Goal: Task Accomplishment & Management: Manage account settings

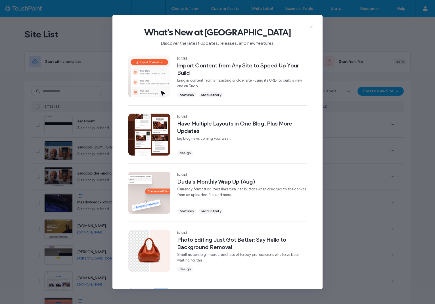
click at [311, 25] on icon at bounding box center [311, 26] width 5 height 5
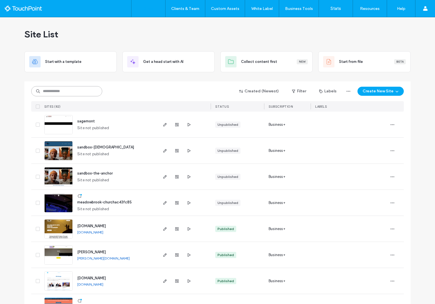
click at [79, 90] on input at bounding box center [66, 91] width 71 height 10
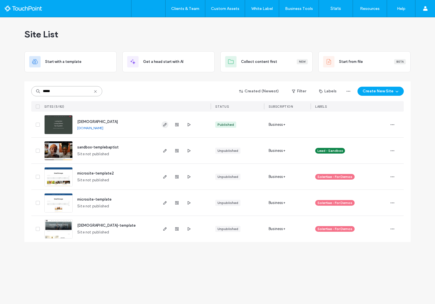
type input "*****"
click at [165, 123] on use "button" at bounding box center [164, 124] width 3 height 3
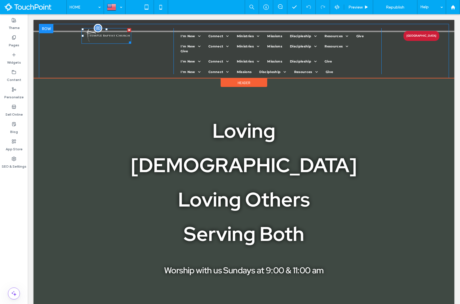
click at [93, 35] on img at bounding box center [106, 36] width 50 height 16
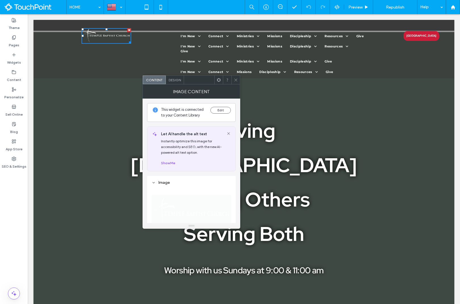
click at [181, 79] on span "Design" at bounding box center [174, 80] width 12 height 4
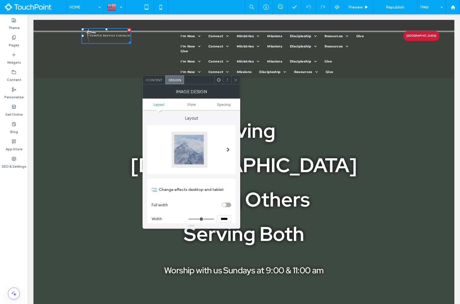
click at [233, 79] on div at bounding box center [235, 79] width 9 height 9
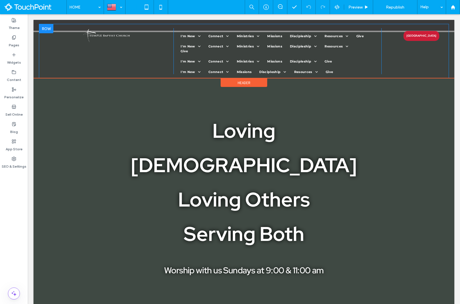
click at [45, 31] on div at bounding box center [46, 28] width 14 height 9
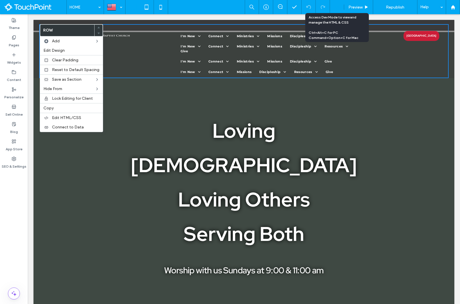
click at [338, 8] on icon at bounding box center [336, 7] width 5 height 5
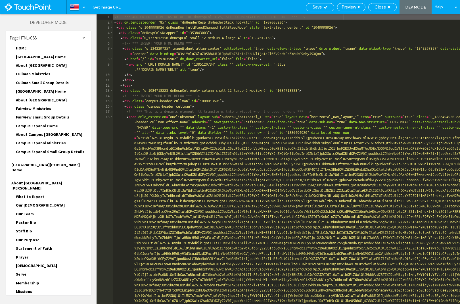
scroll to position [213, 0]
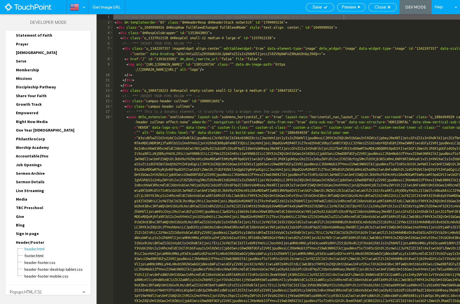
click at [31, 303] on span "Site HTML/CSS" at bounding box center [22, 305] width 24 height 5
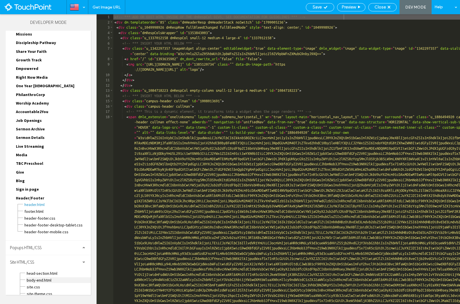
click at [42, 277] on span "body-end.html" at bounding box center [58, 280] width 64 height 6
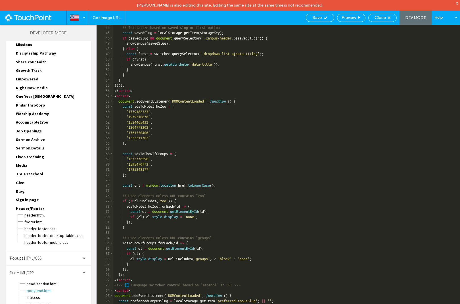
scroll to position [345, 0]
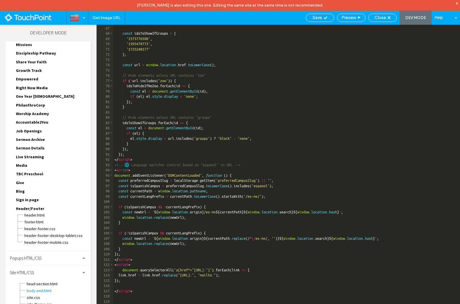
click at [239, 198] on div "] ; const idsToShowIfGroups = [ '1573776598' , '1595470773' , '1725248177' ] ; …" at bounding box center [286, 170] width 346 height 300
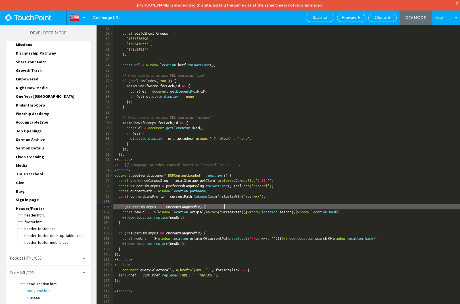
click at [236, 207] on div "] ; const idsToShowIfGroups = [ '1573776598' , '1595470773' , '1725248177' ] ; …" at bounding box center [286, 170] width 346 height 300
click at [219, 219] on div "] ; const idsToShowIfGroups = [ '1573776598' , '1595470773' , '1725248177' ] ; …" at bounding box center [286, 170] width 346 height 300
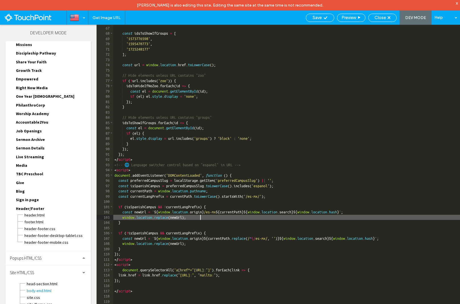
click at [219, 218] on div "] ; const idsToShowIfGroups = [ '1573776598' , '1595470773' , '1725248177' ] ; …" at bounding box center [286, 170] width 346 height 300
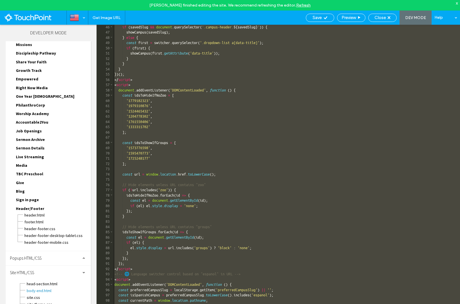
scroll to position [0, 0]
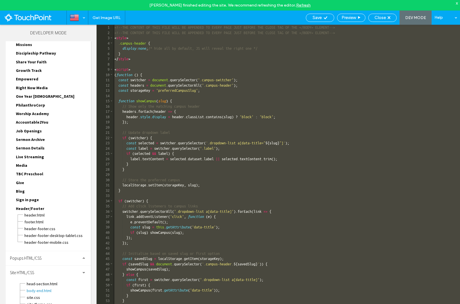
click at [145, 124] on div "<!--THE CONTENT OF THIS FILE WILL BE APPENDED TO EVERY PAGE JUST BEFORE THE CLO…" at bounding box center [286, 175] width 346 height 300
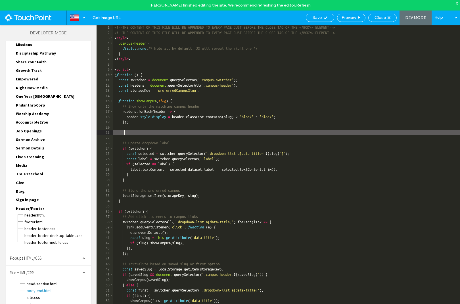
paste textarea
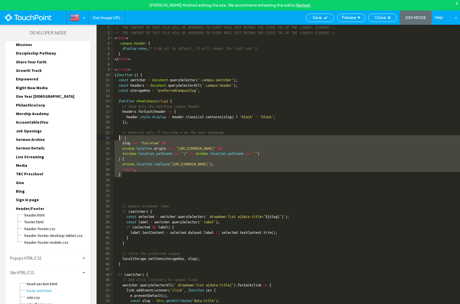
drag, startPoint x: 124, startPoint y: 175, endPoint x: 119, endPoint y: 139, distance: 36.7
click at [119, 139] on div "<!--THE CONTENT OF THIS FILE WILL BE APPENDED TO EVERY PAGE JUST BEFORE THE CLO…" at bounding box center [286, 175] width 346 height 300
click at [137, 174] on div "<!--THE CONTENT OF THIS FILE WILL BE APPENDED TO EVERY PAGE JUST BEFORE THE CLO…" at bounding box center [286, 175] width 346 height 300
drag, startPoint x: 139, startPoint y: 175, endPoint x: 127, endPoint y: 138, distance: 38.6
click at [127, 138] on div "<!--THE CONTENT OF THIS FILE WILL BE APPENDED TO EVERY PAGE JUST BEFORE THE CLO…" at bounding box center [286, 175] width 346 height 300
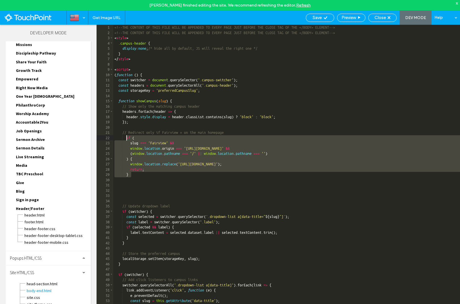
click at [146, 173] on div "<!--THE CONTENT OF THIS FILE WILL BE APPENDED TO EVERY PAGE JUST BEFORE THE CLO…" at bounding box center [286, 175] width 346 height 300
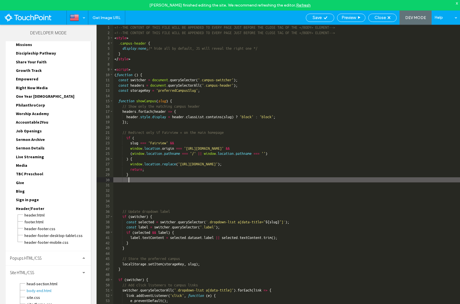
paste textarea
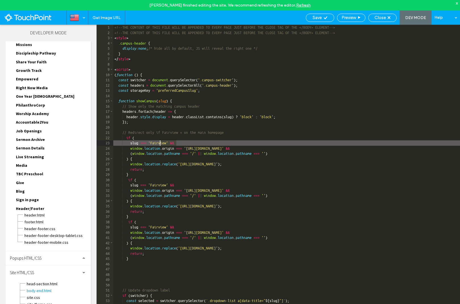
drag, startPoint x: 176, startPoint y: 143, endPoint x: 158, endPoint y: 143, distance: 17.3
click at [158, 143] on div "<!--THE CONTENT OF THIS FILE WILL BE APPENDED TO EVERY PAGE JUST BEFORE THE CLO…" at bounding box center [286, 175] width 346 height 300
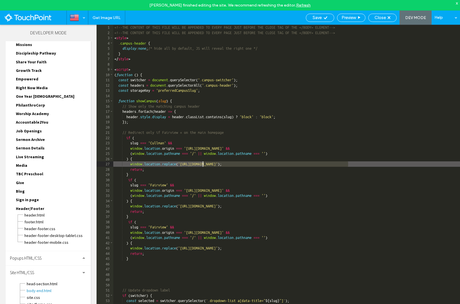
drag, startPoint x: 349, startPoint y: 165, endPoint x: 202, endPoint y: 165, distance: 147.2
click at [202, 165] on div "<!--THE CONTENT OF THIS FILE WILL BE APPENDED TO EVERY PAGE JUST BEFORE THE CLO…" at bounding box center [286, 175] width 346 height 300
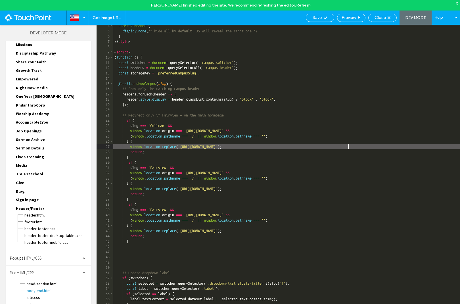
scroll to position [18, 0]
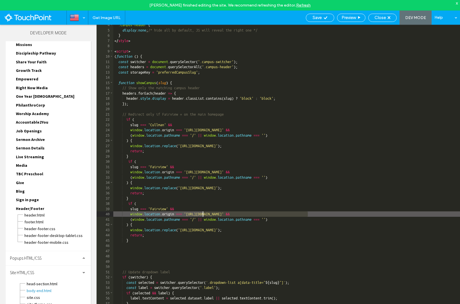
drag, startPoint x: 307, startPoint y: 214, endPoint x: 201, endPoint y: 213, distance: 105.8
click at [201, 213] on div ".campus-header { display : none ; /* hide all by default, JS will reveal the ri…" at bounding box center [286, 172] width 346 height 300
click at [253, 246] on div ".campus-header { display : none ; /* hide all by default, JS will reveal the ri…" at bounding box center [286, 172] width 346 height 300
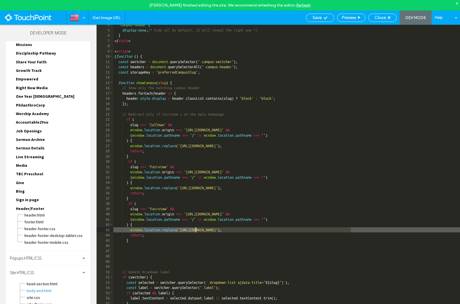
drag, startPoint x: 350, startPoint y: 230, endPoint x: 195, endPoint y: 228, distance: 155.2
click at [195, 228] on div ".campus-header { display : none ; /* hide all by default, JS will reveal the ri…" at bounding box center [286, 172] width 346 height 300
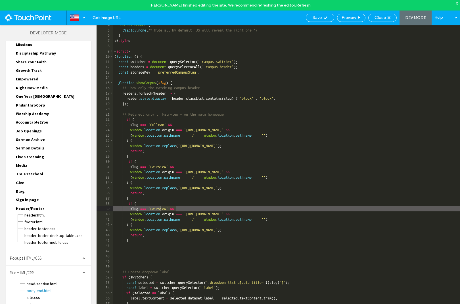
drag, startPoint x: 176, startPoint y: 208, endPoint x: 159, endPoint y: 208, distance: 17.0
click at [159, 208] on div ".campus-header { display : none ; /* hide all by default, JS will reveal the ri…" at bounding box center [286, 172] width 346 height 300
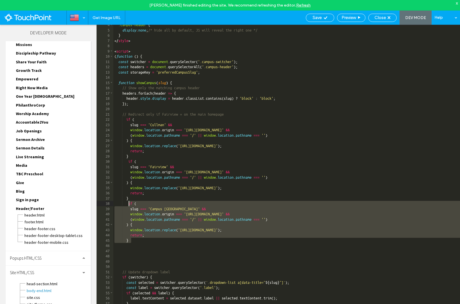
drag, startPoint x: 140, startPoint y: 241, endPoint x: 129, endPoint y: 205, distance: 38.2
click at [129, 205] on div ".campus-header { display : none ; /* hide all by default, JS will reveal the ri…" at bounding box center [286, 172] width 346 height 300
click at [150, 242] on div ".campus-header { display : none ; /* hide all by default, JS will reveal the ri…" at bounding box center [286, 172] width 346 height 300
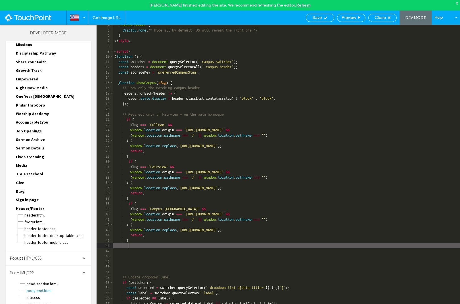
paste textarea
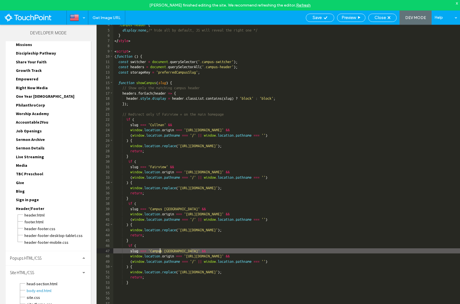
drag, startPoint x: 191, startPoint y: 250, endPoint x: 159, endPoint y: 250, distance: 32.3
click at [159, 250] on div ".campus-header { display : none ; /* hide all by default, JS will reveal the ri…" at bounding box center [286, 172] width 346 height 300
type textarea "**"
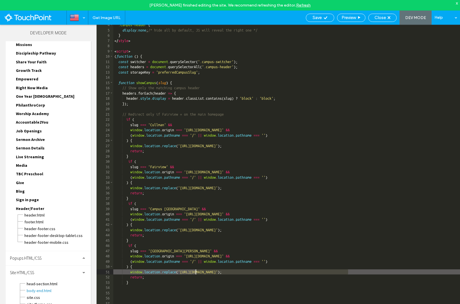
drag, startPoint x: 347, startPoint y: 272, endPoint x: 194, endPoint y: 271, distance: 153.5
click at [194, 271] on div ".campus-header { display : none ; /* hide all by default, JS will reveal the ri…" at bounding box center [286, 172] width 346 height 300
click at [317, 20] on div "Save" at bounding box center [319, 18] width 28 height 8
click at [321, 16] on div "Save" at bounding box center [320, 17] width 28 height 5
click at [384, 16] on div "Get Image URL Save Preview Close DEV MODE Help Site Comments Team & Clients Aut…" at bounding box center [230, 152] width 460 height 304
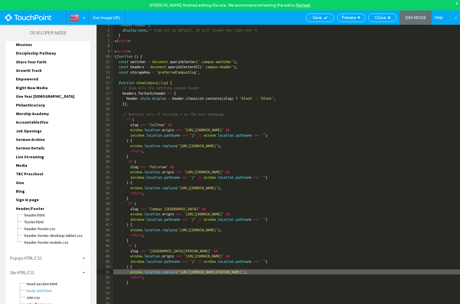
scroll to position [0, 0]
click at [384, 21] on div "Close" at bounding box center [382, 18] width 28 height 8
click at [385, 16] on span "Close" at bounding box center [379, 17] width 11 height 5
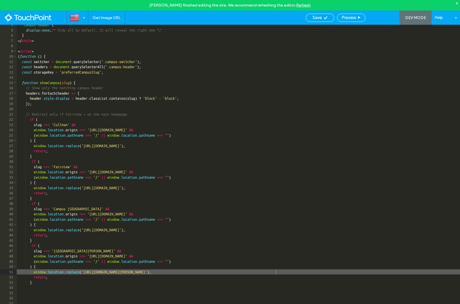
scroll to position [253, 0]
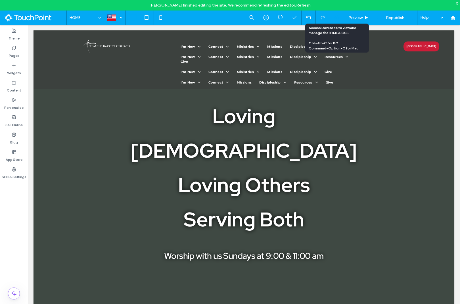
click at [333, 17] on div at bounding box center [337, 17] width 14 height 5
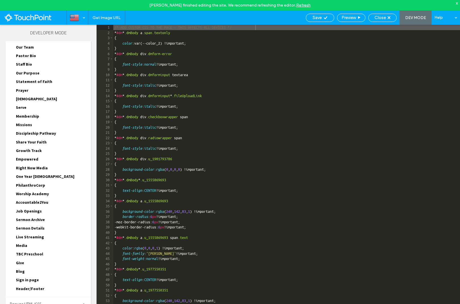
scroll to position [213, 0]
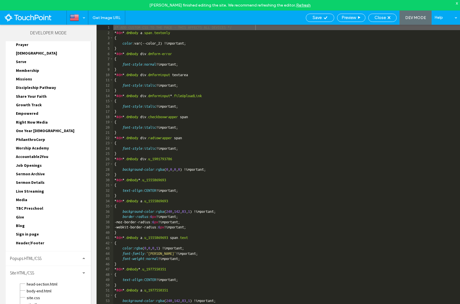
scroll to position [257, 0]
click at [43, 287] on span "body-end.html" at bounding box center [58, 290] width 64 height 6
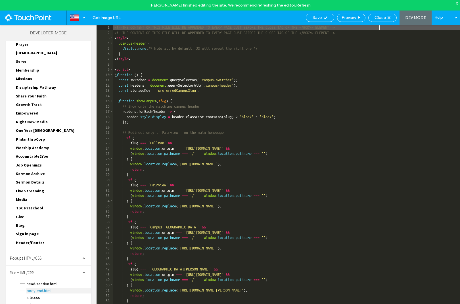
scroll to position [0, 0]
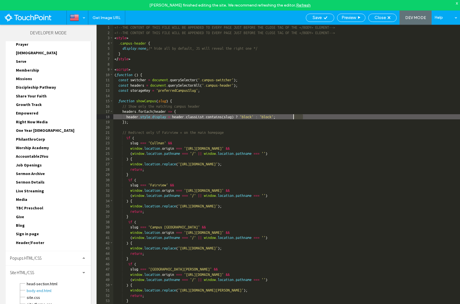
drag, startPoint x: 302, startPoint y: 117, endPoint x: 292, endPoint y: 117, distance: 9.9
click at [292, 117] on div "<!--THE CONTENT OF THIS FILE WILL BE APPENDED TO EVERY PAGE JUST BEFORE THE CLO…" at bounding box center [286, 175] width 346 height 300
type textarea "**"
click at [315, 20] on span "Save" at bounding box center [316, 17] width 9 height 5
click at [374, 18] on div "Close" at bounding box center [382, 17] width 28 height 5
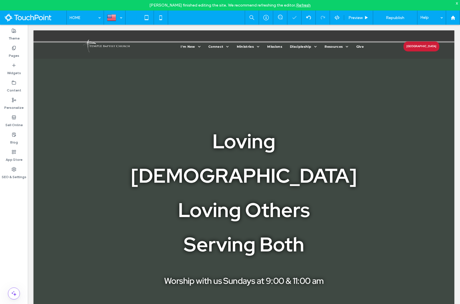
scroll to position [0, 0]
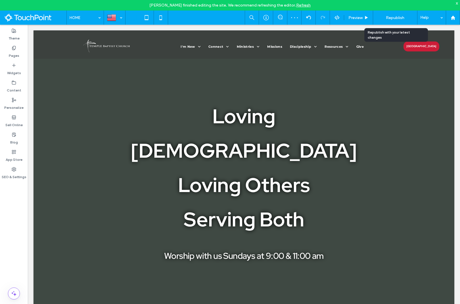
click at [404, 18] on span "Republish" at bounding box center [394, 17] width 18 height 5
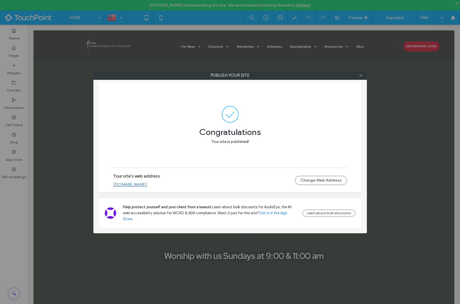
click at [360, 76] on use at bounding box center [360, 75] width 3 height 3
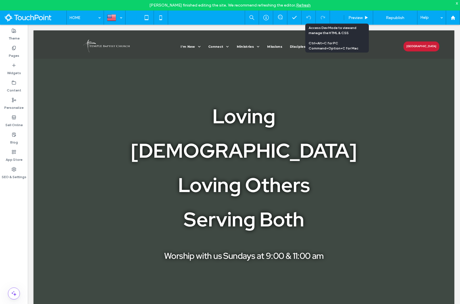
click at [339, 19] on icon at bounding box center [336, 17] width 5 height 5
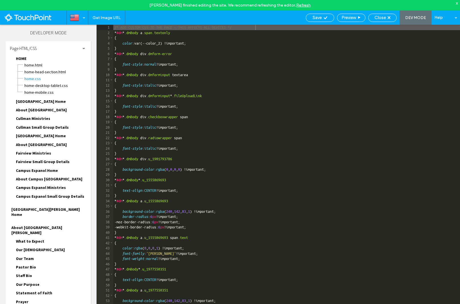
scroll to position [213, 0]
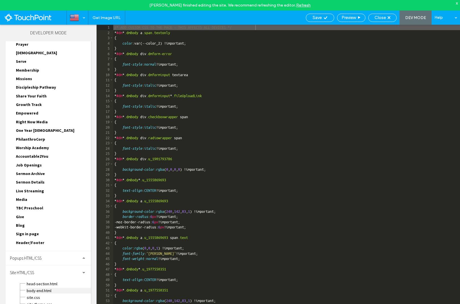
click at [39, 287] on span "body-end.html" at bounding box center [58, 290] width 64 height 6
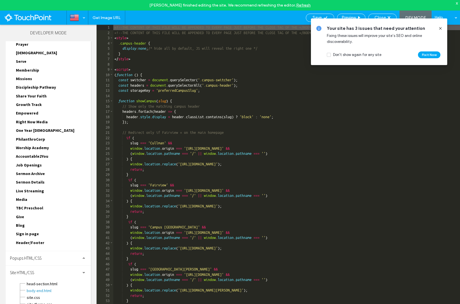
click at [175, 144] on div "<!--THE CONTENT OF THIS FILE WILL BE APPENDED TO EVERY PAGE JUST BEFORE THE CLO…" at bounding box center [286, 175] width 346 height 300
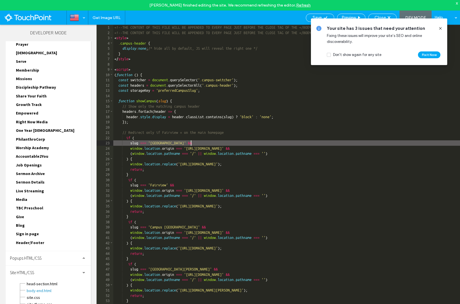
click at [178, 185] on div "<!--THE CONTENT OF THIS FILE WILL BE APPENDED TO EVERY PAGE JUST BEFORE THE CLO…" at bounding box center [286, 175] width 346 height 300
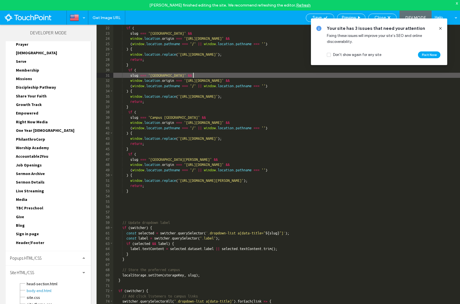
scroll to position [132, 0]
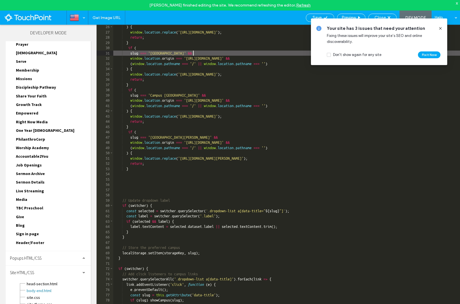
click at [190, 95] on div ") { window . location . replace ( 'https://temple-baptist.touchpointwebsites.co…" at bounding box center [286, 174] width 346 height 300
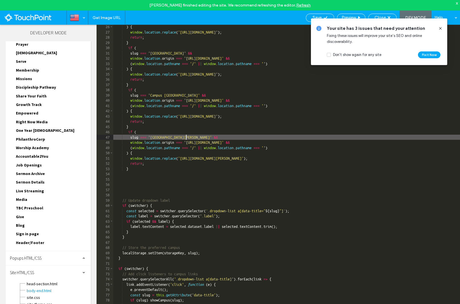
click at [185, 138] on div ") { window . location . replace ( 'https://temple-baptist.touchpointwebsites.co…" at bounding box center [286, 174] width 346 height 300
type textarea "**"
click at [321, 12] on div "Save Preview Close DEV MODE Help" at bounding box center [381, 17] width 157 height 14
click at [321, 14] on div "Save" at bounding box center [319, 18] width 28 height 8
click at [382, 16] on span "Close" at bounding box center [379, 17] width 11 height 5
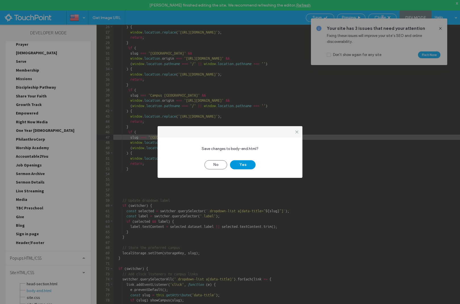
click at [246, 161] on button "Yes" at bounding box center [243, 164] width 26 height 9
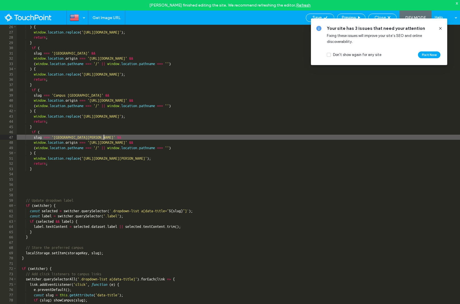
scroll to position [253, 0]
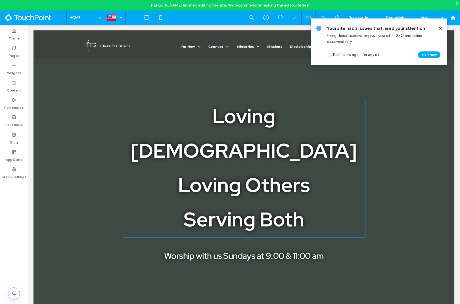
click at [439, 27] on icon at bounding box center [440, 28] width 5 height 5
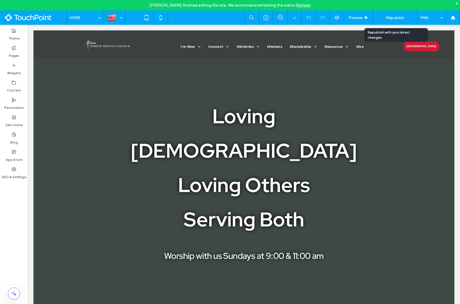
click at [388, 16] on span "Republish" at bounding box center [394, 17] width 18 height 5
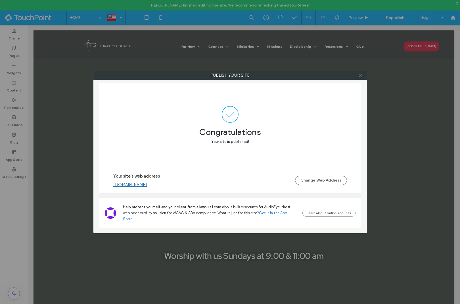
click at [361, 75] on icon at bounding box center [360, 75] width 4 height 4
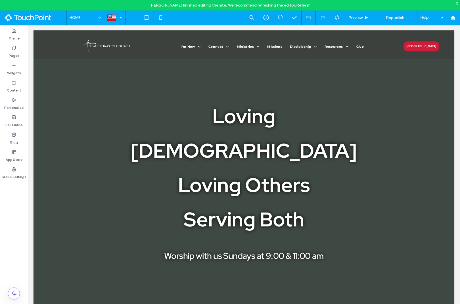
click at [337, 21] on div "Preview Republish Help" at bounding box center [352, 17] width 215 height 14
click at [336, 18] on use at bounding box center [336, 17] width 5 height 5
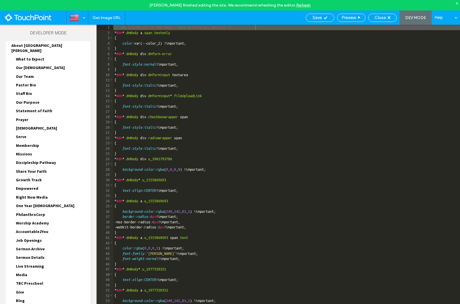
scroll to position [213, 0]
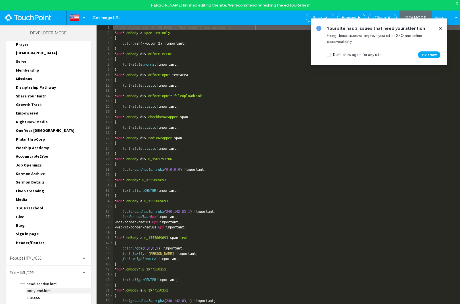
click at [37, 287] on span "body-end.html" at bounding box center [58, 290] width 64 height 6
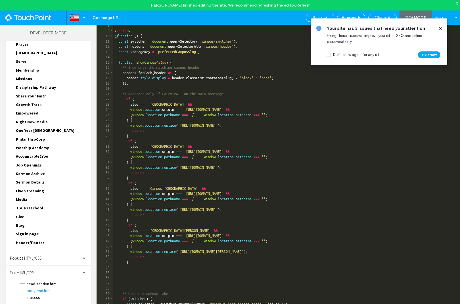
scroll to position [40, 0]
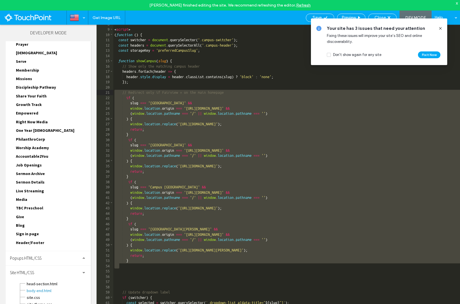
drag, startPoint x: 152, startPoint y: 268, endPoint x: 113, endPoint y: 90, distance: 181.7
click at [113, 90] on div "< script > ( function ( ) { const switcher = document . querySelector ( '.campu…" at bounding box center [286, 172] width 346 height 300
click at [439, 27] on icon at bounding box center [440, 28] width 5 height 5
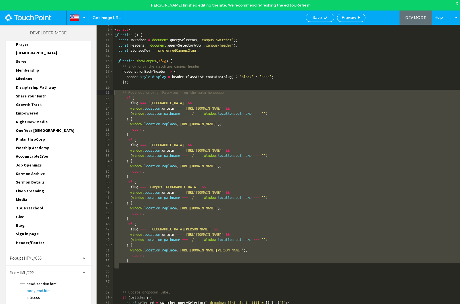
click at [395, 20] on div "Close" at bounding box center [382, 17] width 28 height 5
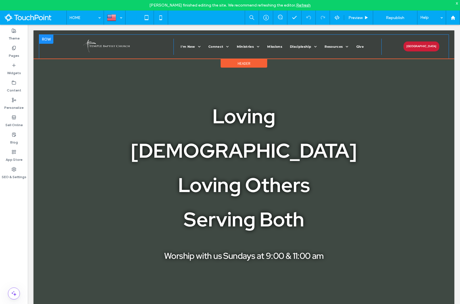
click at [45, 40] on div at bounding box center [46, 39] width 14 height 9
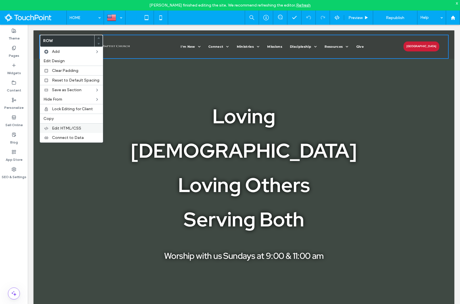
click at [69, 127] on span "Edit HTML/CSS" at bounding box center [66, 128] width 29 height 5
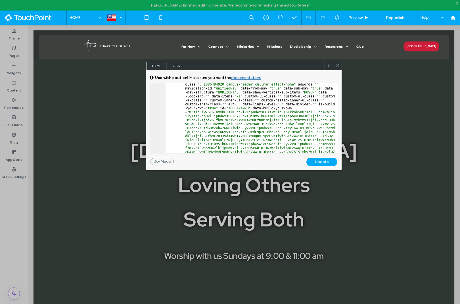
scroll to position [132, 0]
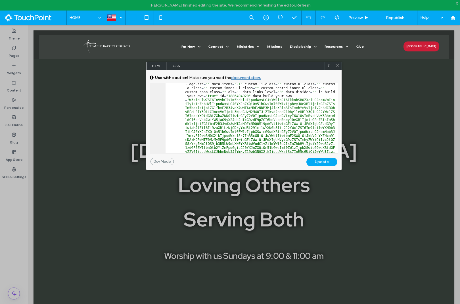
drag, startPoint x: 336, startPoint y: 65, endPoint x: 314, endPoint y: 39, distance: 33.4
click at [336, 65] on icon at bounding box center [337, 65] width 4 height 4
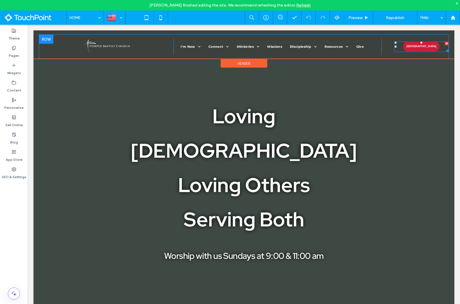
click at [416, 47] on span at bounding box center [421, 46] width 54 height 11
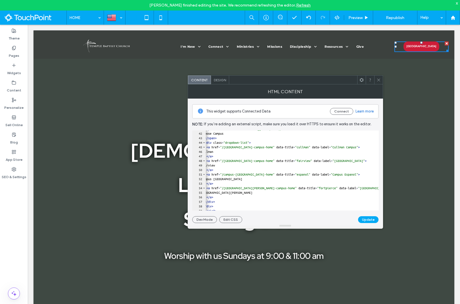
scroll to position [185, 0]
click at [338, 19] on icon at bounding box center [336, 17] width 5 height 5
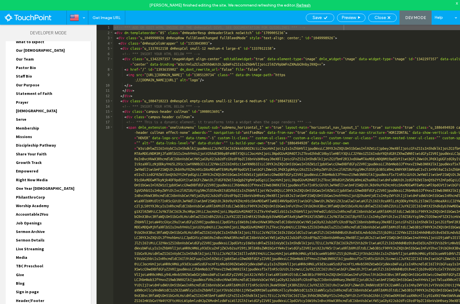
scroll to position [213, 0]
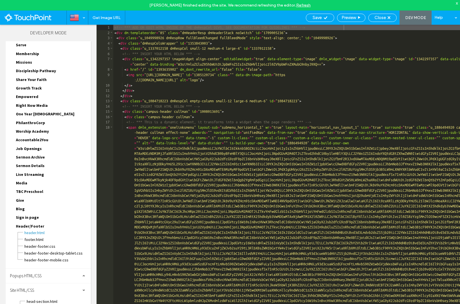
scroll to position [257, 0]
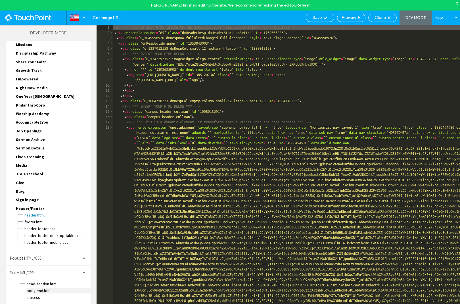
click at [38, 287] on span "body-end.html" at bounding box center [58, 290] width 64 height 6
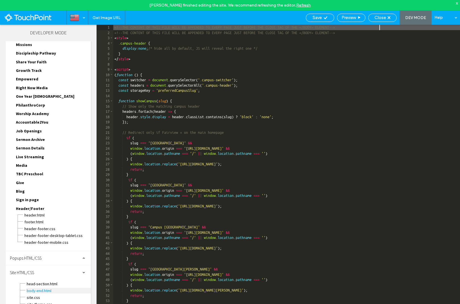
scroll to position [0, 0]
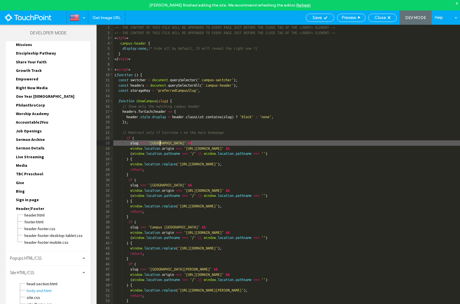
drag, startPoint x: 190, startPoint y: 143, endPoint x: 159, endPoint y: 143, distance: 30.9
click at [159, 143] on div "<!--THE CONTENT OF THIS FILE WILL BE APPENDED TO EVERY PAGE JUST BEFORE THE CLO…" at bounding box center [286, 175] width 346 height 300
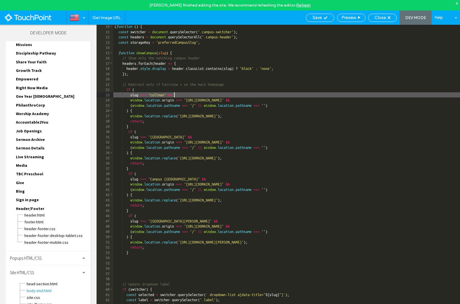
scroll to position [48, 0]
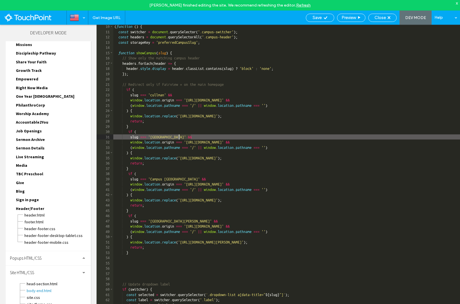
drag, startPoint x: 192, startPoint y: 137, endPoint x: 176, endPoint y: 137, distance: 16.2
click at [176, 137] on div "( function ( ) { const switcher = document . querySelector ( '.campus-switcher'…" at bounding box center [286, 174] width 346 height 300
click at [158, 138] on div "( function ( ) { const switcher = document . querySelector ( '.campus-switcher'…" at bounding box center [286, 174] width 346 height 300
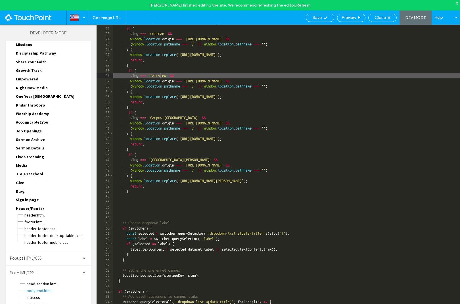
scroll to position [109, 0]
click at [159, 117] on div "// Redirect only if Fairview + on the main homepage if ( slug === 'cullman' && …" at bounding box center [286, 170] width 346 height 300
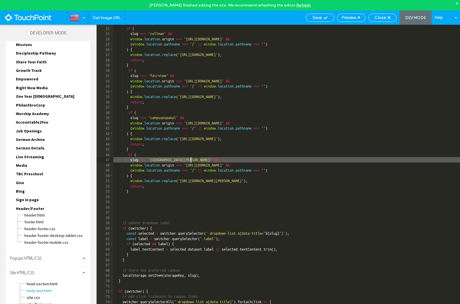
drag, startPoint x: 199, startPoint y: 159, endPoint x: 186, endPoint y: 159, distance: 13.1
click at [186, 159] on div "// Redirect only if Fairview + on the main homepage if ( slug === 'cullman' && …" at bounding box center [286, 170] width 346 height 300
type textarea "**"
click at [328, 19] on div "Save" at bounding box center [320, 17] width 28 height 5
click at [375, 16] on span "Close" at bounding box center [379, 17] width 11 height 5
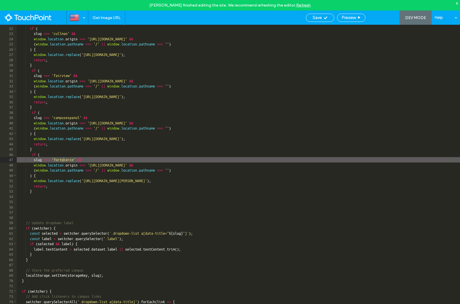
scroll to position [0, 0]
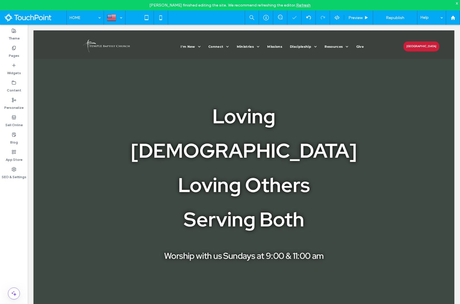
click at [389, 16] on span "Republish" at bounding box center [394, 17] width 18 height 5
